Goal: Navigation & Orientation: Find specific page/section

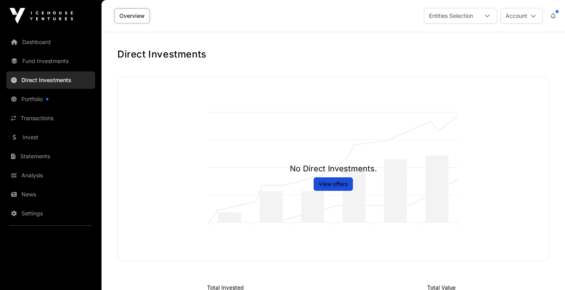
click at [53, 62] on link "Fund Investments" at bounding box center [50, 60] width 89 height 17
click at [45, 59] on link "Fund Investments" at bounding box center [50, 60] width 89 height 17
click at [19, 59] on link "Fund Investments" at bounding box center [50, 60] width 89 height 17
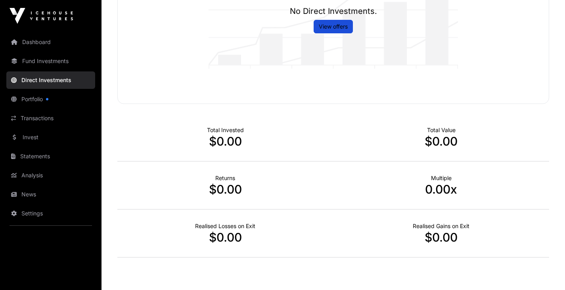
scroll to position [158, 0]
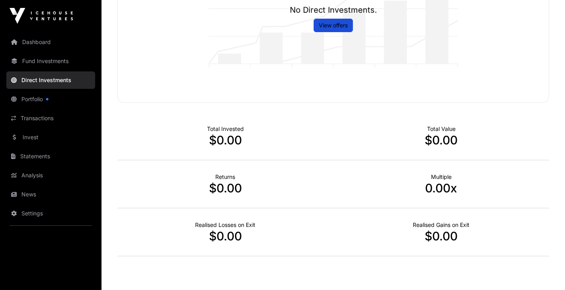
click at [40, 61] on link "Fund Investments" at bounding box center [50, 60] width 89 height 17
click at [32, 98] on link "Portfolio" at bounding box center [50, 98] width 89 height 17
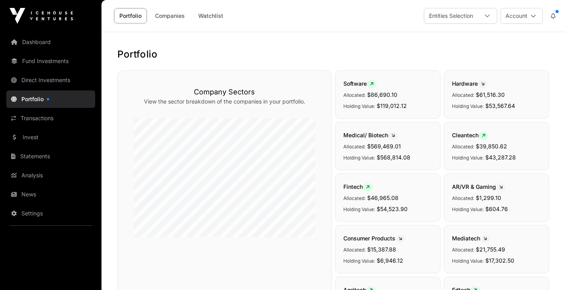
click at [35, 115] on link "Transactions" at bounding box center [50, 117] width 89 height 17
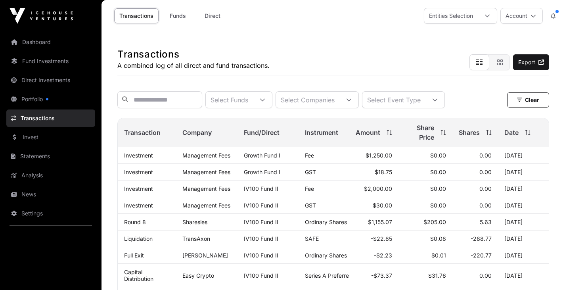
click at [531, 17] on icon at bounding box center [533, 16] width 6 height 6
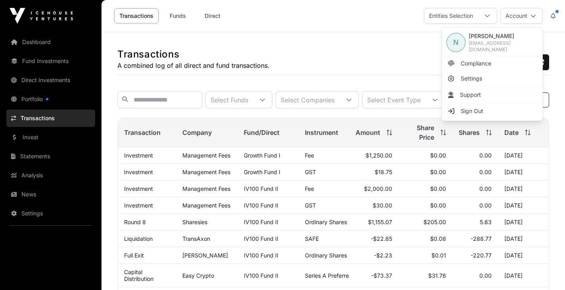
click at [484, 106] on link "Sign Out" at bounding box center [491, 111] width 97 height 14
